Goal: Find specific fact: Find specific fact

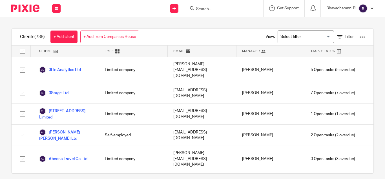
click at [205, 7] on input "Search" at bounding box center [221, 9] width 51 height 5
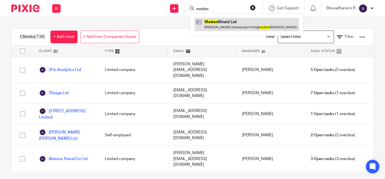
type input "motion"
click at [227, 26] on link at bounding box center [247, 24] width 105 height 13
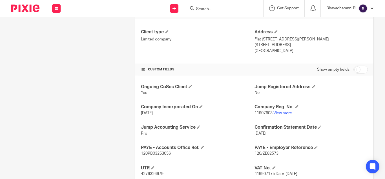
scroll to position [148, 0]
click at [262, 151] on span "120/ZE82573" at bounding box center [267, 153] width 24 height 4
click at [262, 152] on span "120/ZE82573" at bounding box center [267, 153] width 24 height 4
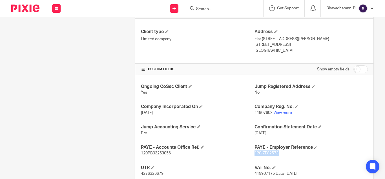
click at [262, 152] on span "120/ZE82573" at bounding box center [267, 153] width 24 height 4
click at [154, 152] on span "120PB03253056" at bounding box center [156, 153] width 30 height 4
copy span "120PB03253056"
